Goal: Task Accomplishment & Management: Use online tool/utility

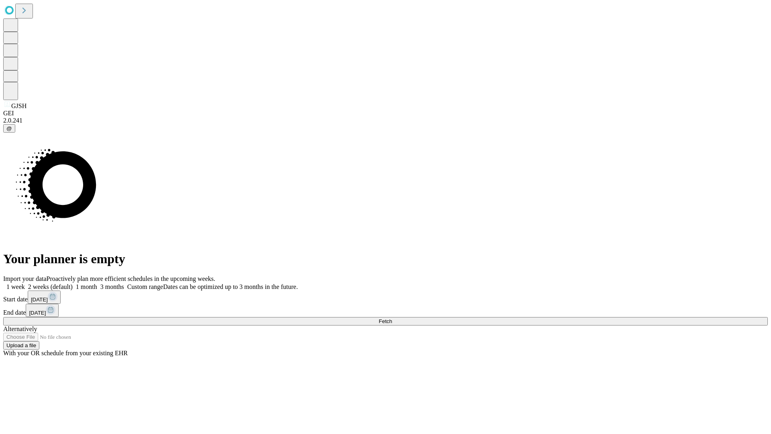
click at [392, 318] on span "Fetch" at bounding box center [385, 321] width 13 height 6
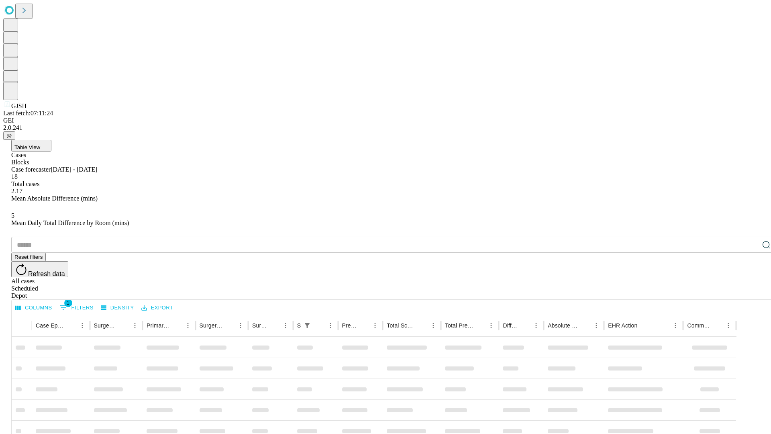
click at [750, 292] on div "Depot" at bounding box center [393, 295] width 765 height 7
